Goal: Check status: Check status

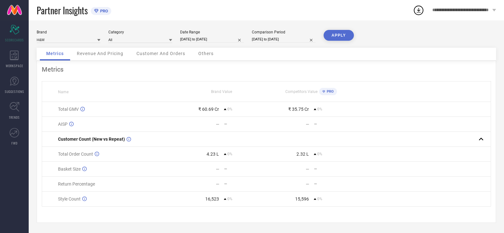
click at [158, 52] on span "Customer And Orders" at bounding box center [160, 53] width 49 height 5
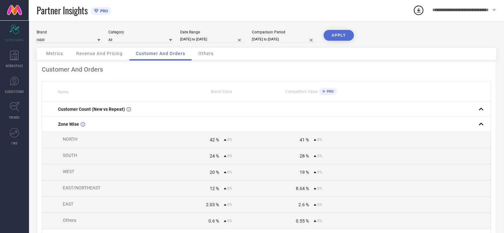
select select "7"
select select "2024"
select select "8"
select select "2024"
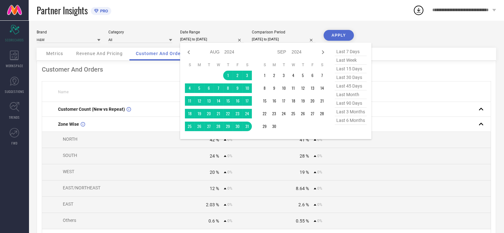
click at [204, 39] on input "[DATE] to [DATE]" at bounding box center [212, 39] width 64 height 7
type input "After [DATE]"
click at [304, 104] on td "19" at bounding box center [303, 101] width 10 height 10
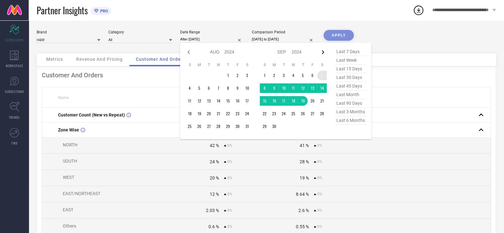
click at [322, 51] on icon at bounding box center [323, 52] width 2 height 4
select select "8"
select select "2024"
select select "9"
select select "2024"
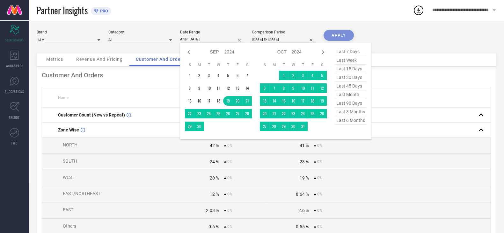
click at [228, 53] on select "2014 2015 2016 2017 2018 2019 2020 2021 2022 2023 2024 2025 2026 2027 2028 2029…" at bounding box center [229, 51] width 10 height 9
select select "8"
select select "2025"
select select "9"
select select "2025"
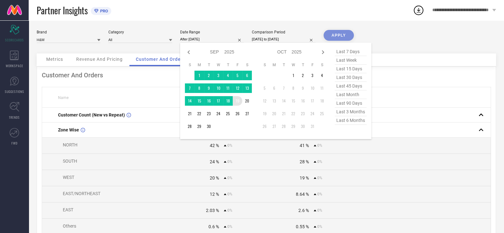
type input "[DATE] to [DATE]"
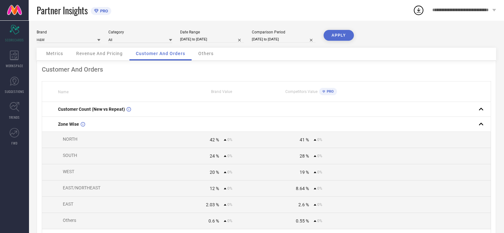
select select "8"
select select "2024"
select select "9"
select select "2024"
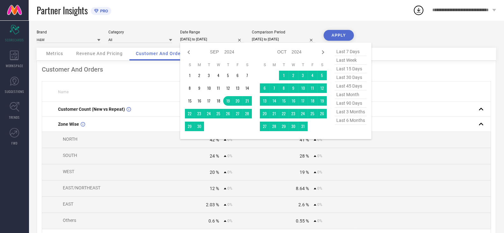
click at [226, 40] on input "[DATE] to [DATE]" at bounding box center [212, 39] width 64 height 7
click at [226, 50] on select "2014 2015 2016 2017 2018 2019 2020 2021 2022 2023 2024 2025 2026 2027 2028 2029…" at bounding box center [229, 51] width 10 height 9
select select "8"
select select "2025"
select select "9"
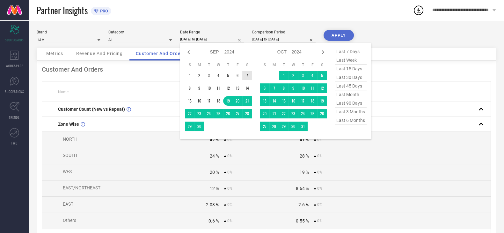
select select "2025"
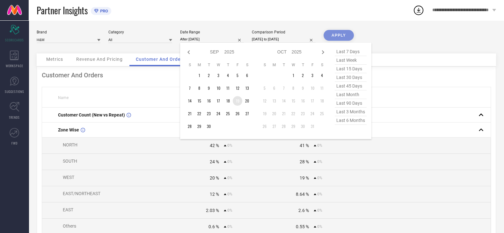
click at [238, 102] on td "19" at bounding box center [238, 101] width 10 height 10
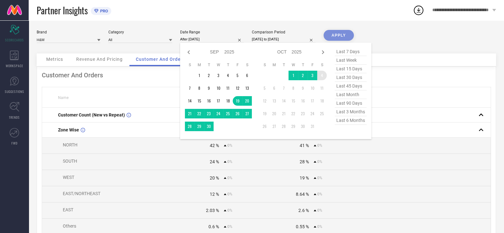
type input "[DATE] to [DATE]"
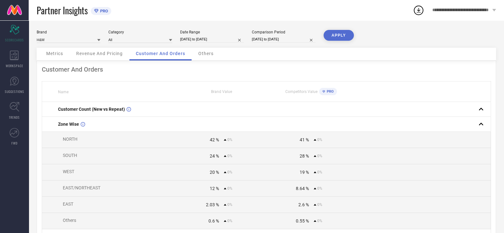
click at [341, 37] on button "APPLY" at bounding box center [338, 35] width 30 height 11
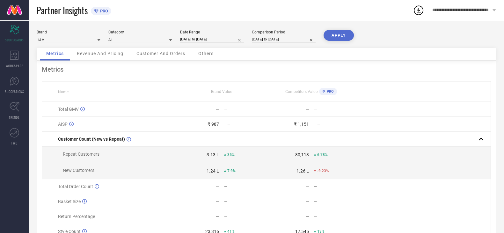
click at [154, 53] on span "Customer And Orders" at bounding box center [160, 53] width 49 height 5
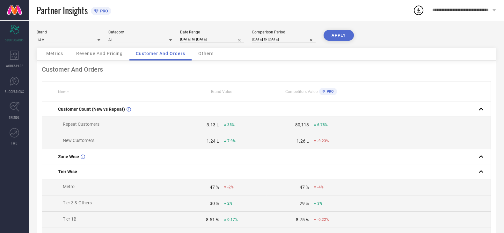
click at [211, 141] on div "1.24 L" at bounding box center [212, 141] width 12 height 5
click at [106, 50] on div "Revenue And Pricing" at bounding box center [99, 54] width 59 height 13
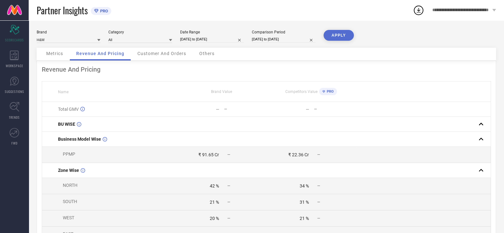
click at [169, 58] on div "Customer And Orders" at bounding box center [161, 54] width 61 height 13
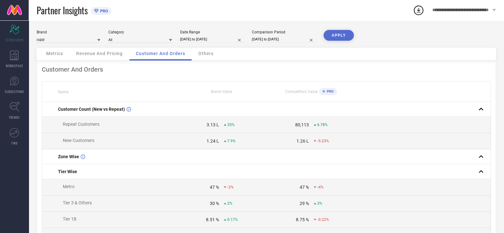
click at [192, 42] on input "[DATE] to [DATE]" at bounding box center [212, 39] width 64 height 7
select select "8"
select select "2025"
select select "9"
select select "2025"
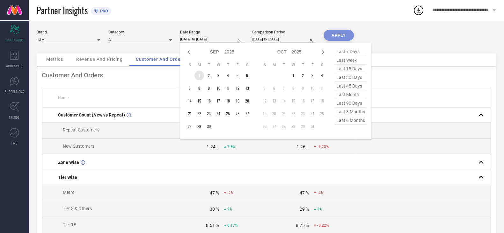
type input "After [DATE]"
click at [197, 78] on td "1" at bounding box center [199, 76] width 10 height 10
click at [215, 53] on select "Jan Feb Mar Apr May Jun [DATE] Aug Sep Oct Nov Dec" at bounding box center [217, 51] width 14 height 9
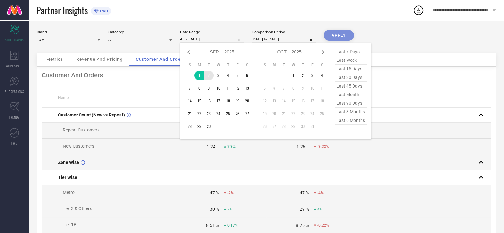
select select "10"
select select "2025"
select select "11"
select select "2025"
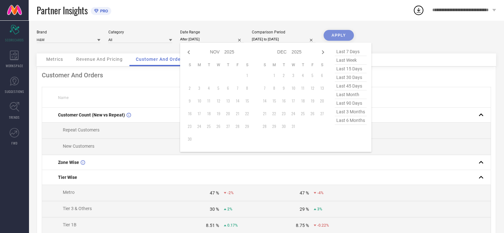
click at [228, 53] on select "2015 2016 2017 2018 2019 2020 2021 2022 2023 2024 2025 2026 2027 2028 2029 2030…" at bounding box center [229, 51] width 10 height 9
click at [224, 48] on select "2015 2016 2017 2018 2019 2020 2021 2022 2023 2024 2025 2026 2027 2028 2029 2030…" at bounding box center [229, 51] width 10 height 9
click at [229, 52] on select "2015 2016 2017 2018 2019 2020 2021 2022 2023 2024 2025 2026 2027 2028 2029 2030…" at bounding box center [229, 51] width 10 height 9
select select "10"
select select "2024"
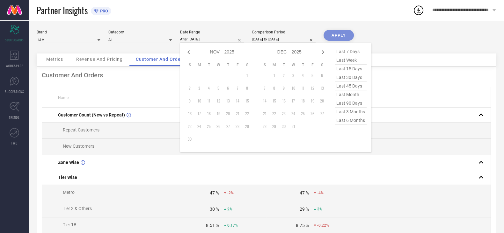
select select "11"
select select "2024"
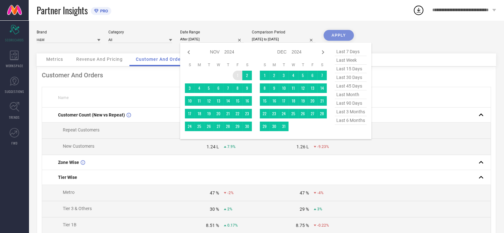
type input "[DATE] to [DATE]"
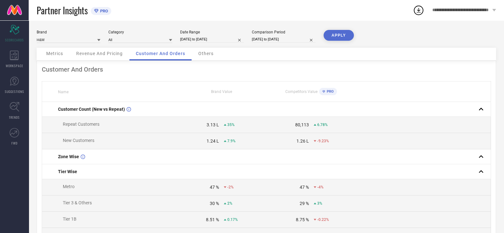
click at [212, 38] on input "[DATE] to [DATE]" at bounding box center [212, 39] width 64 height 7
select select "10"
select select "2024"
select select "11"
select select "2024"
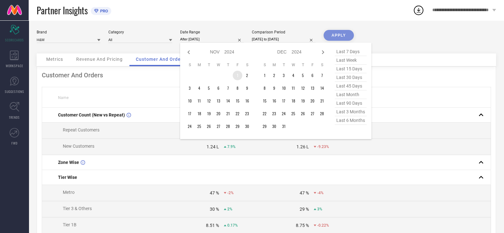
click at [234, 74] on td "1" at bounding box center [238, 76] width 10 height 10
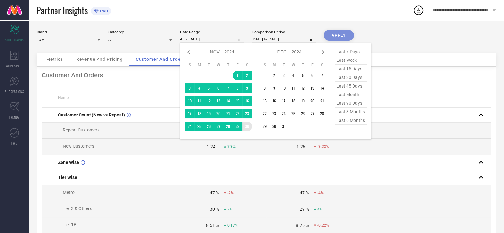
type input "[DATE] to [DATE]"
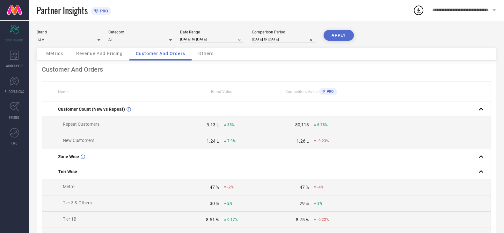
click at [345, 33] on button "APPLY" at bounding box center [338, 35] width 30 height 11
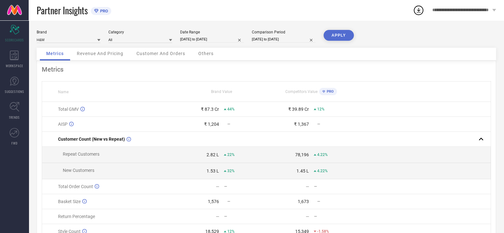
click at [150, 53] on span "Customer And Orders" at bounding box center [160, 53] width 49 height 5
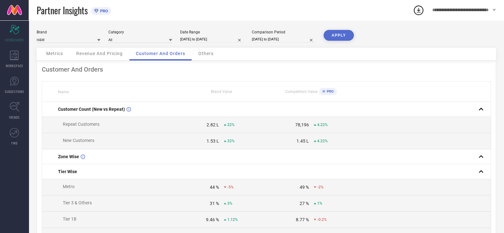
click at [208, 56] on span "Others" at bounding box center [205, 53] width 15 height 5
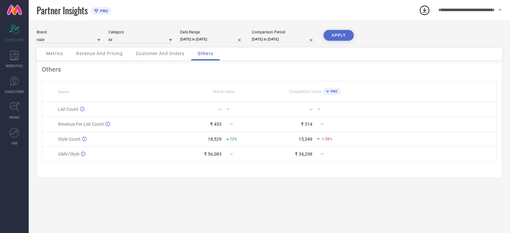
click at [159, 54] on span "Customer And Orders" at bounding box center [160, 53] width 49 height 5
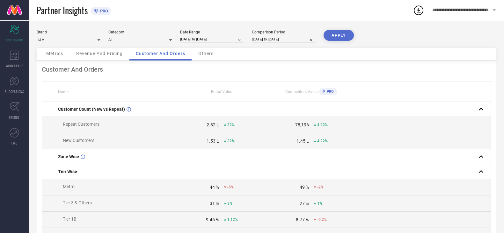
click at [99, 51] on span "Revenue And Pricing" at bounding box center [99, 53] width 47 height 5
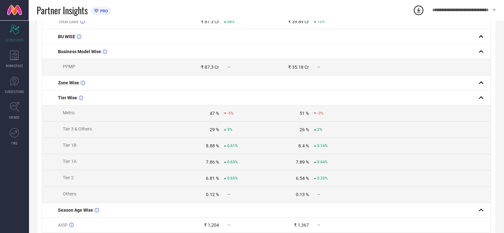
scroll to position [117, 0]
